Goal: Information Seeking & Learning: Learn about a topic

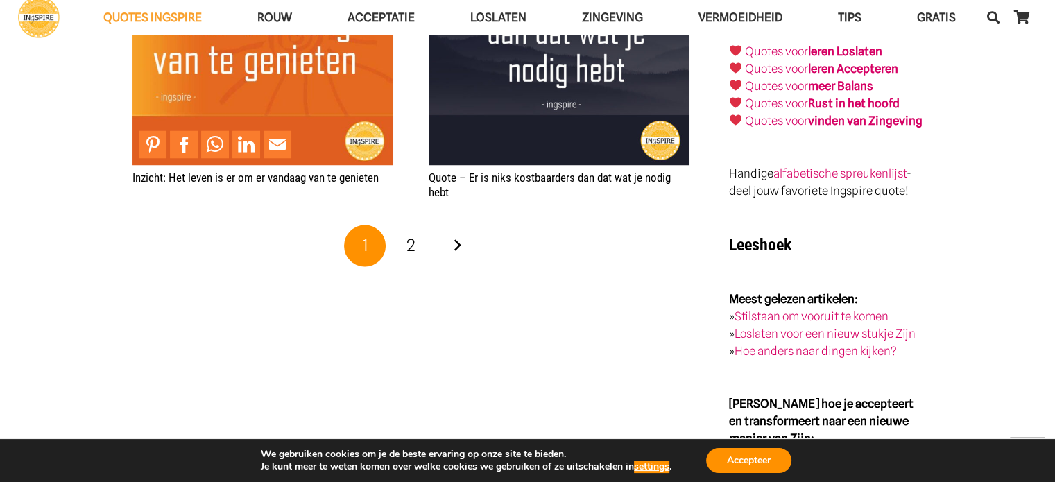
scroll to position [2358, 0]
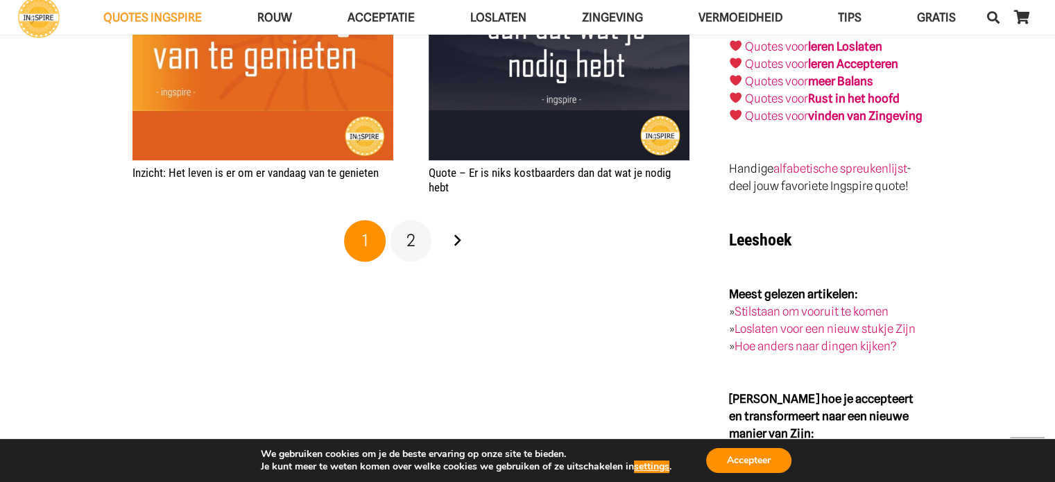
click at [415, 240] on link "2" at bounding box center [411, 241] width 42 height 42
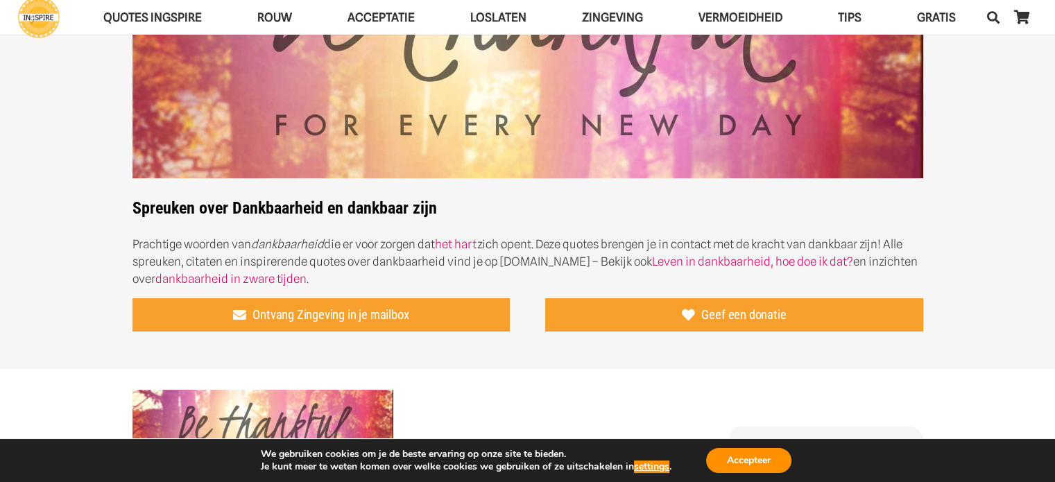
scroll to position [208, 0]
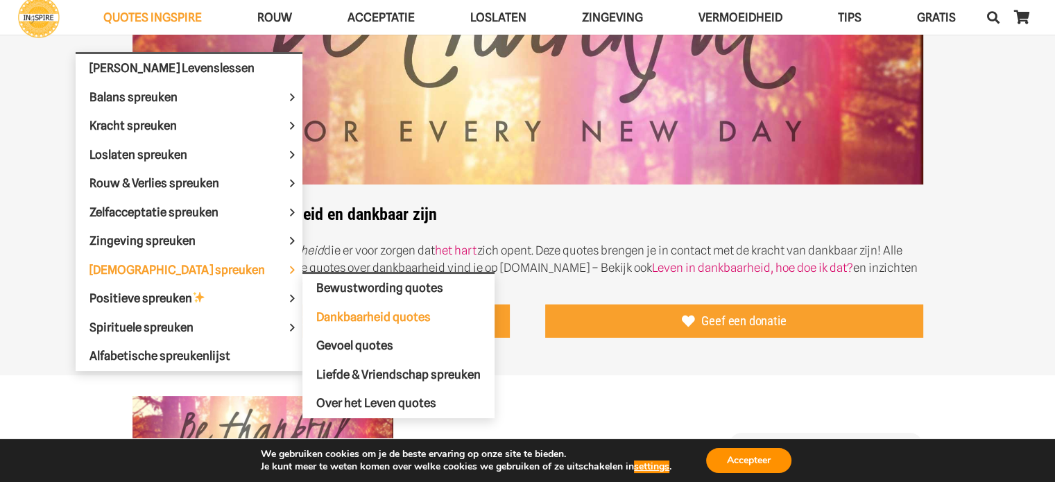
click at [316, 310] on span "Dankbaarheid quotes" at bounding box center [373, 317] width 114 height 14
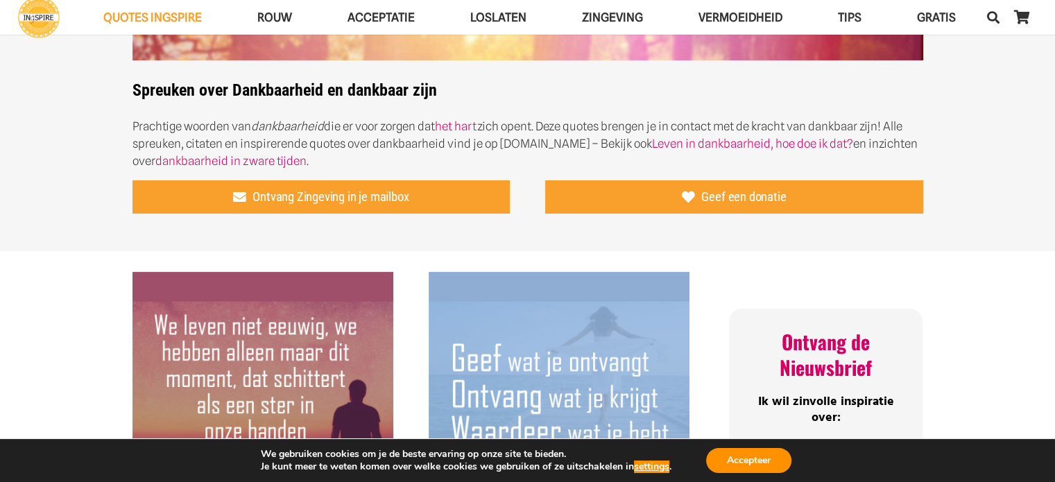
scroll to position [208, 0]
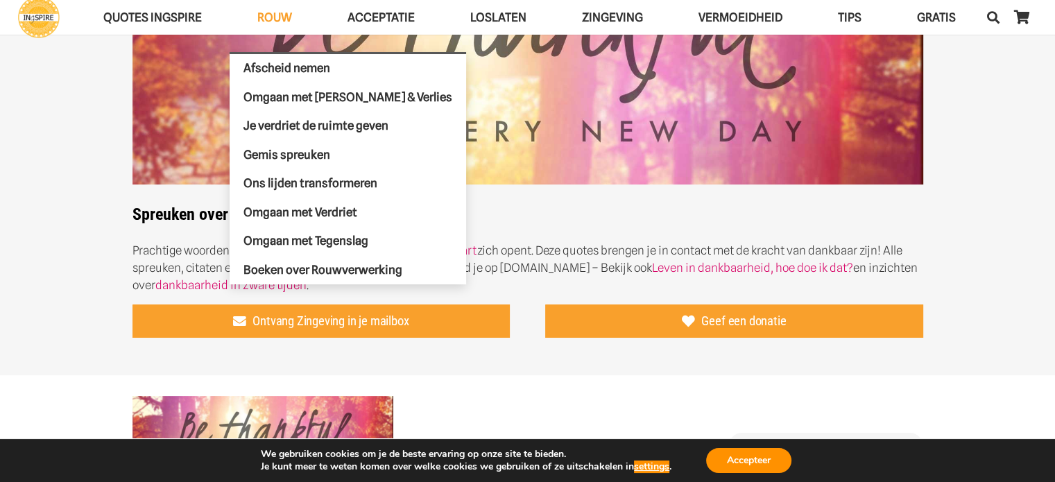
scroll to position [139, 0]
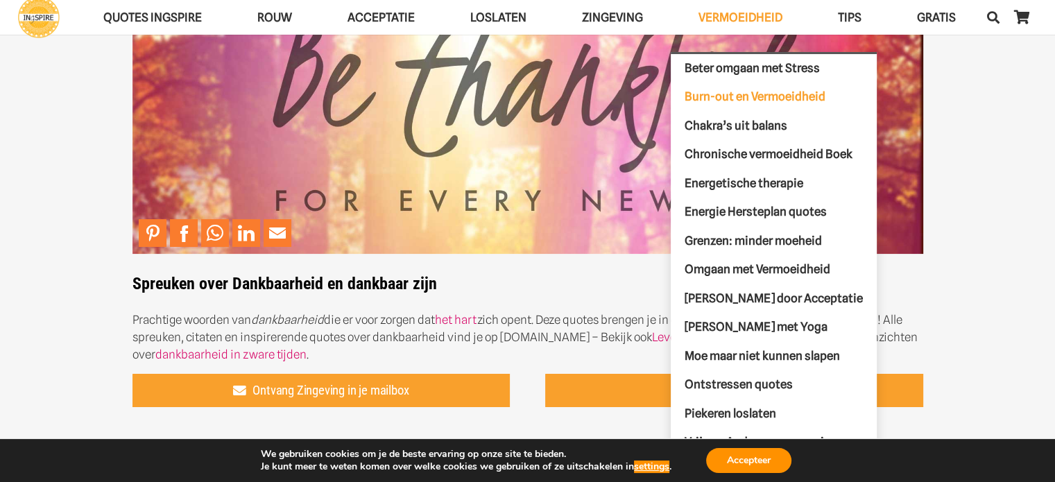
click at [745, 96] on span "Burn-out en Vermoeidheid" at bounding box center [755, 96] width 141 height 14
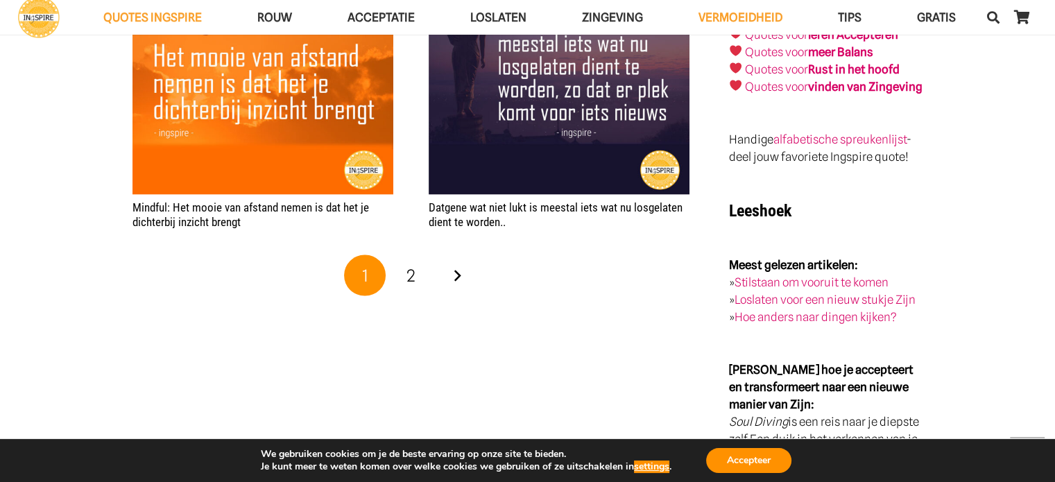
scroll to position [2913, 0]
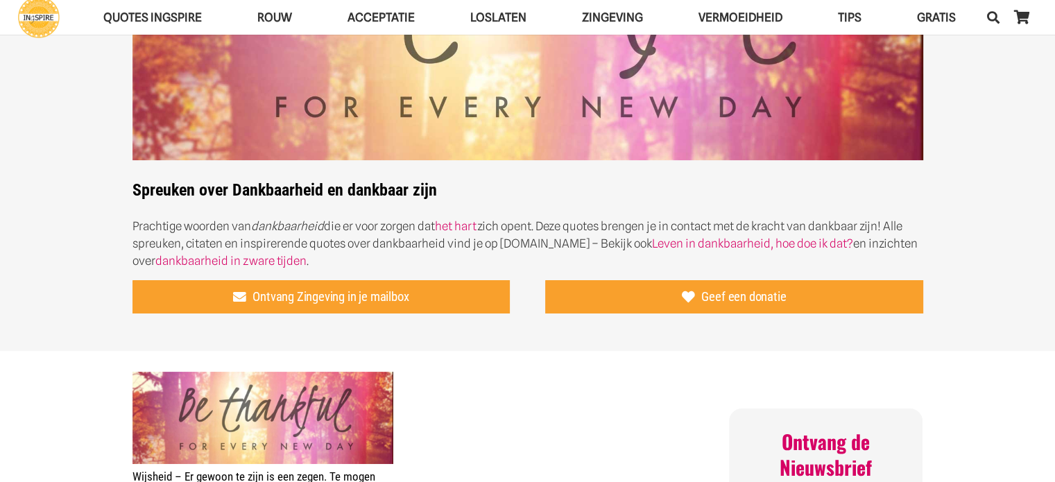
scroll to position [347, 0]
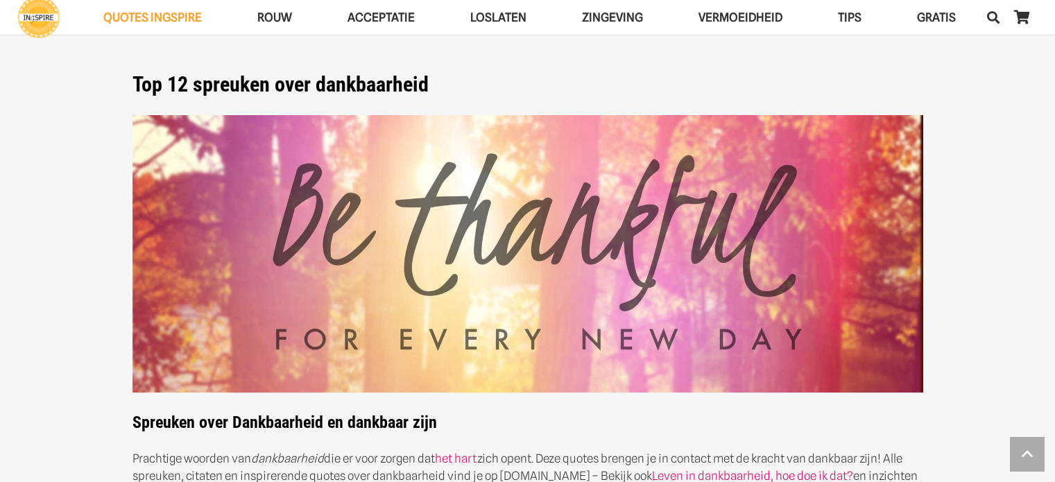
scroll to position [2358, 0]
